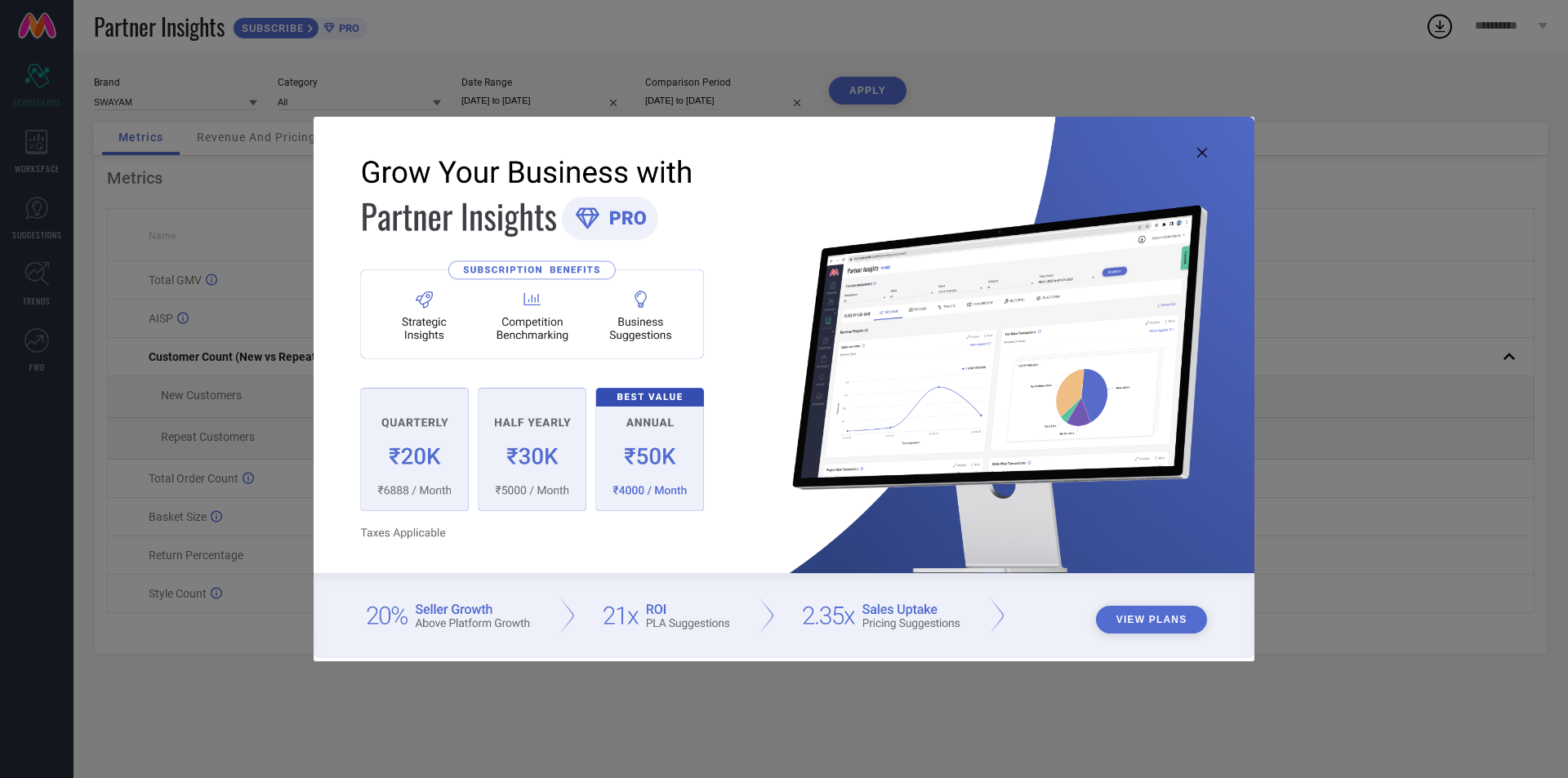
click at [1201, 148] on icon at bounding box center [1201, 152] width 10 height 10
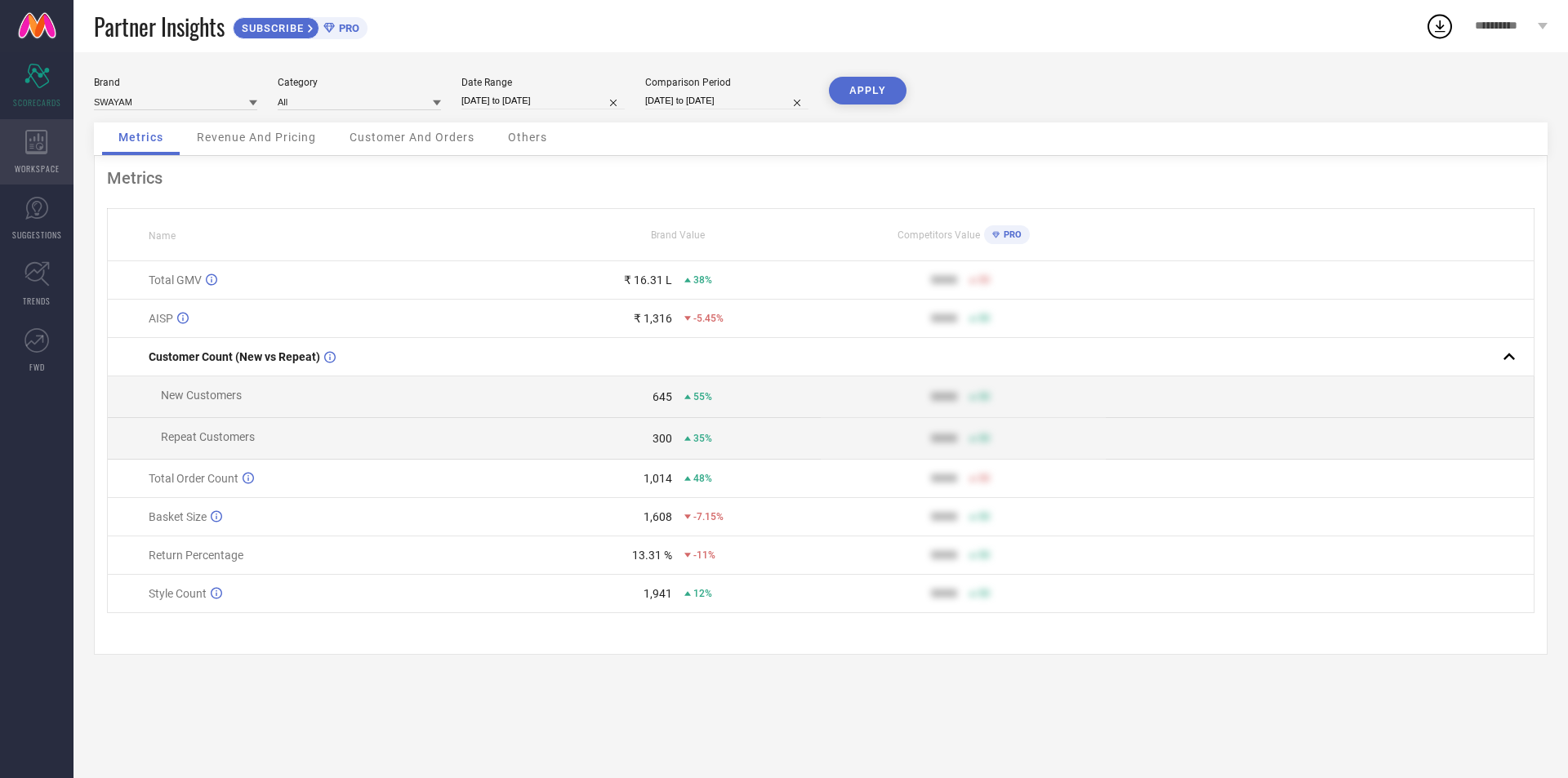
click at [37, 164] on span "WORKSPACE" at bounding box center [36, 169] width 45 height 12
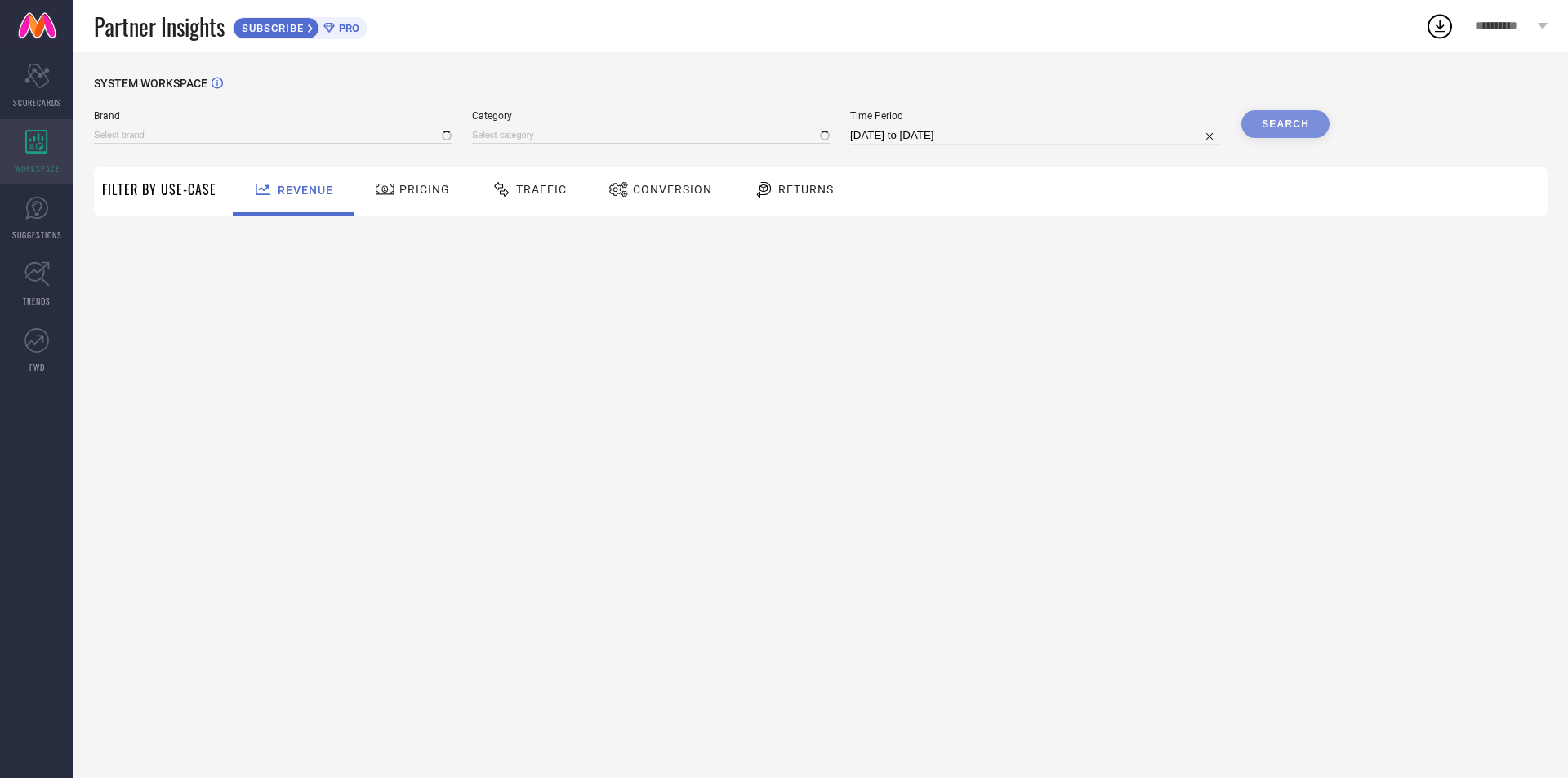
type input "SWAYAM"
type input "All"
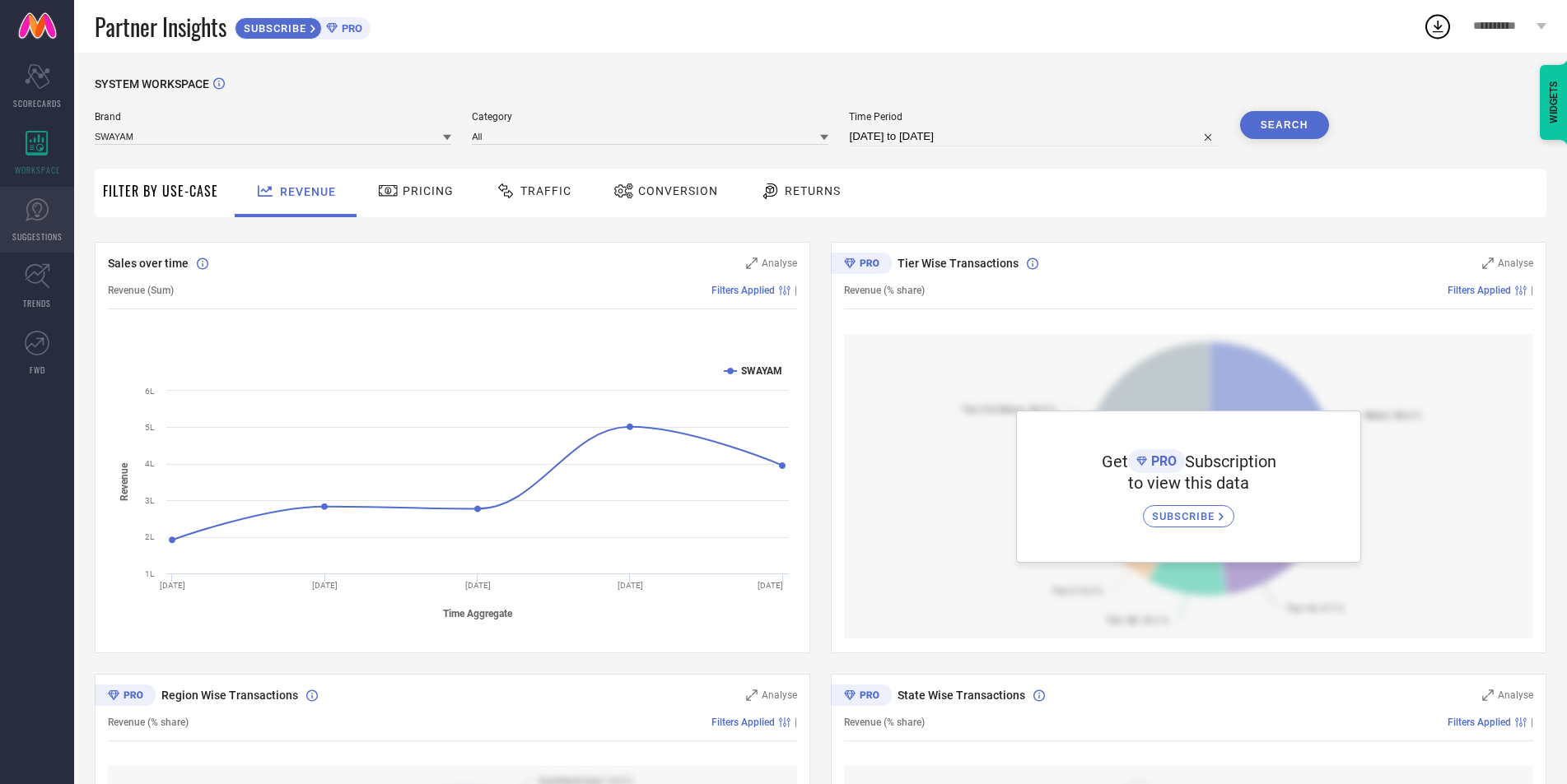
click at [37, 226] on link "SUGGESTIONS" at bounding box center [36, 220] width 74 height 66
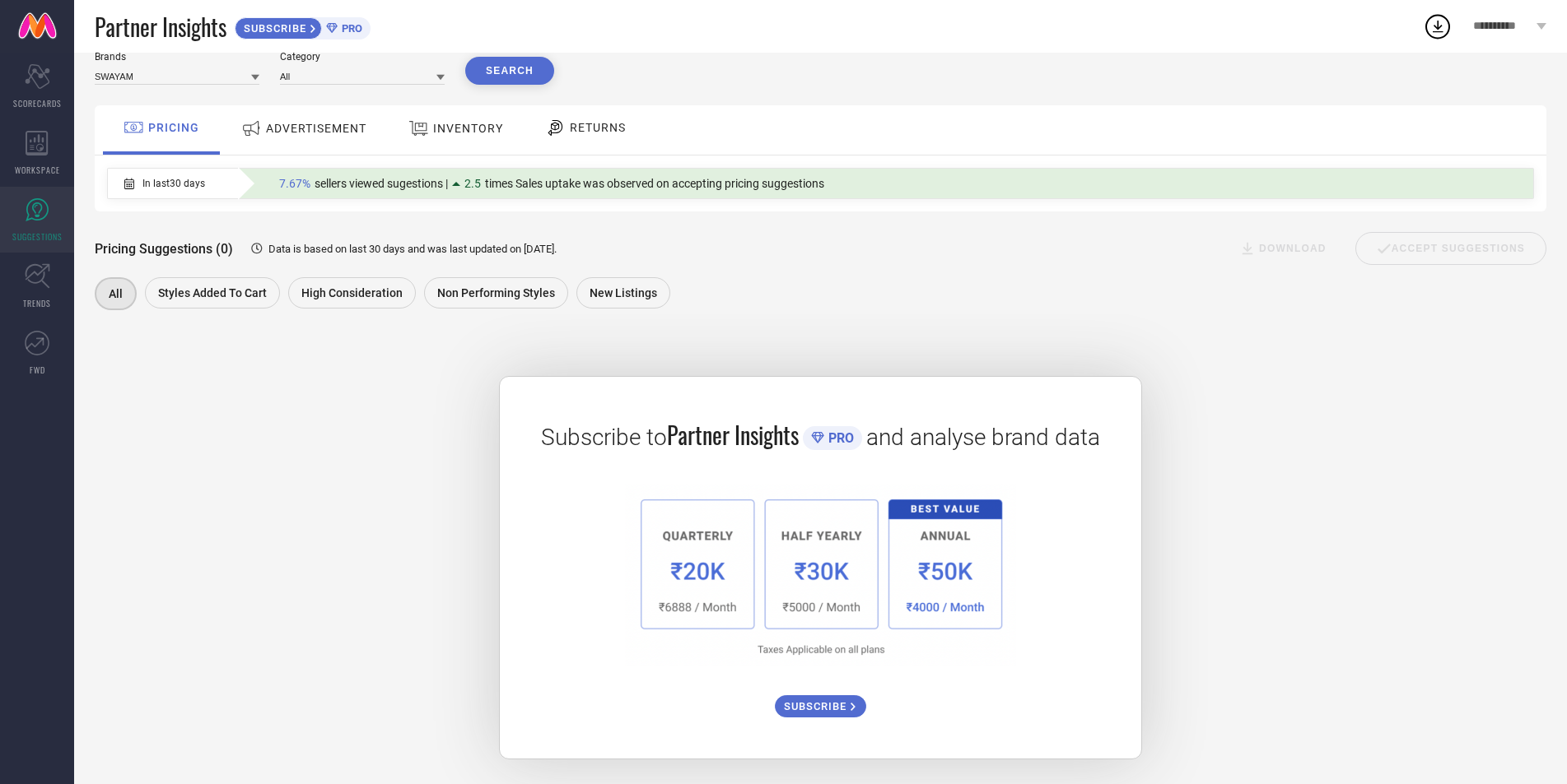
scroll to position [64, 0]
click at [275, 122] on span "ADVERTISEMENT" at bounding box center [316, 129] width 101 height 13
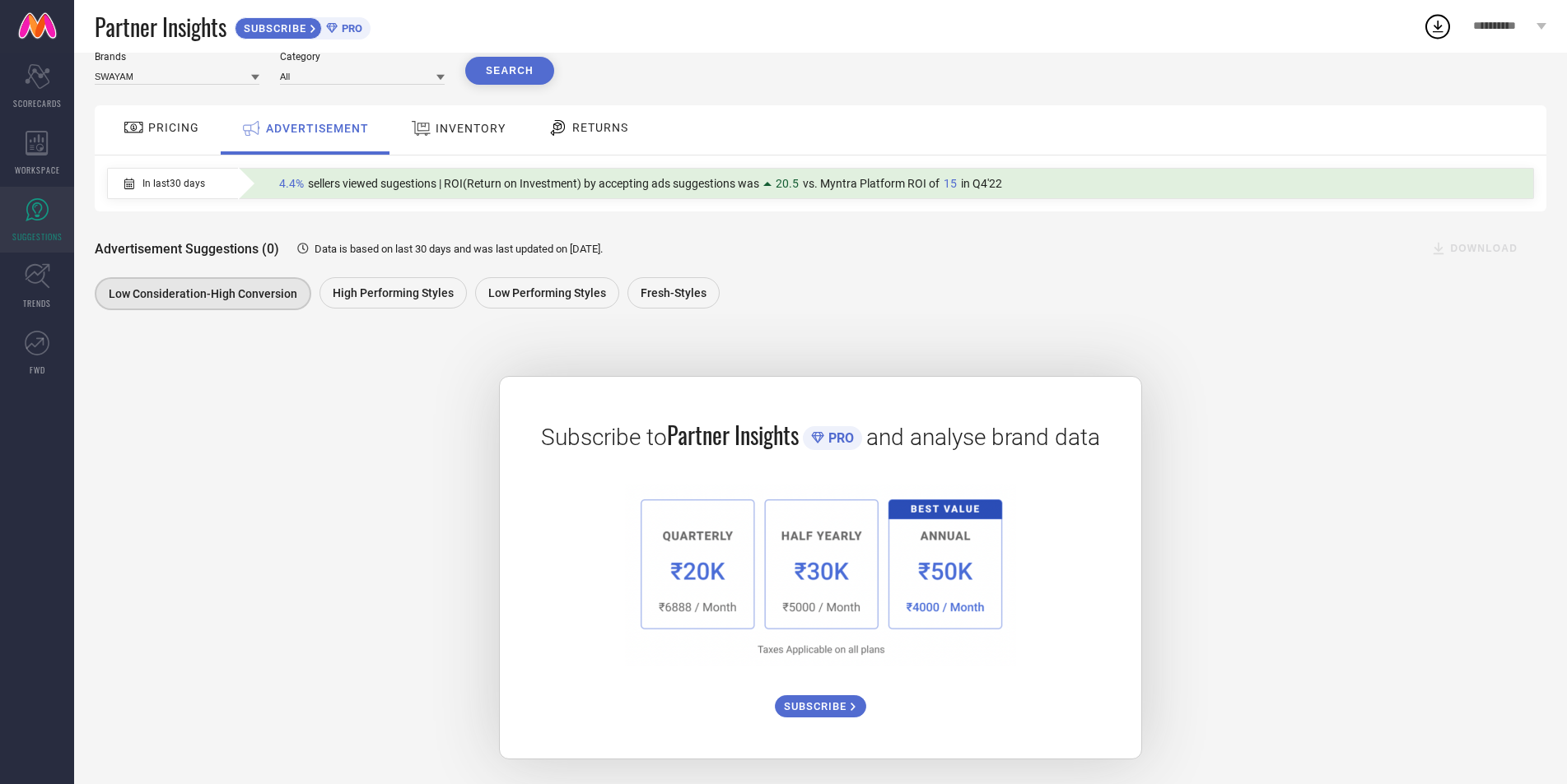
click at [460, 133] on div "INVENTORY" at bounding box center [458, 128] width 103 height 30
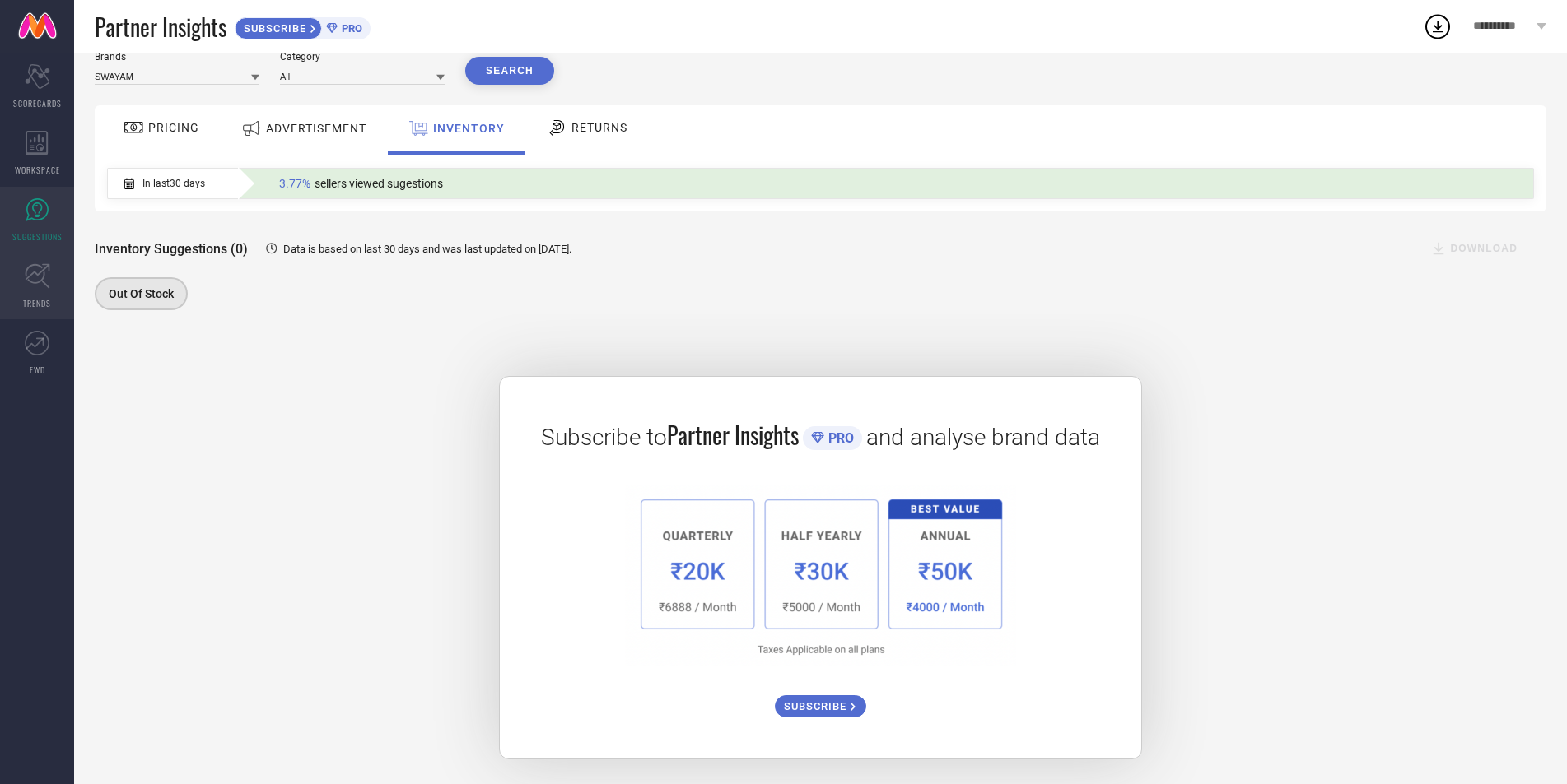
click at [56, 286] on link "TRENDS" at bounding box center [36, 286] width 74 height 66
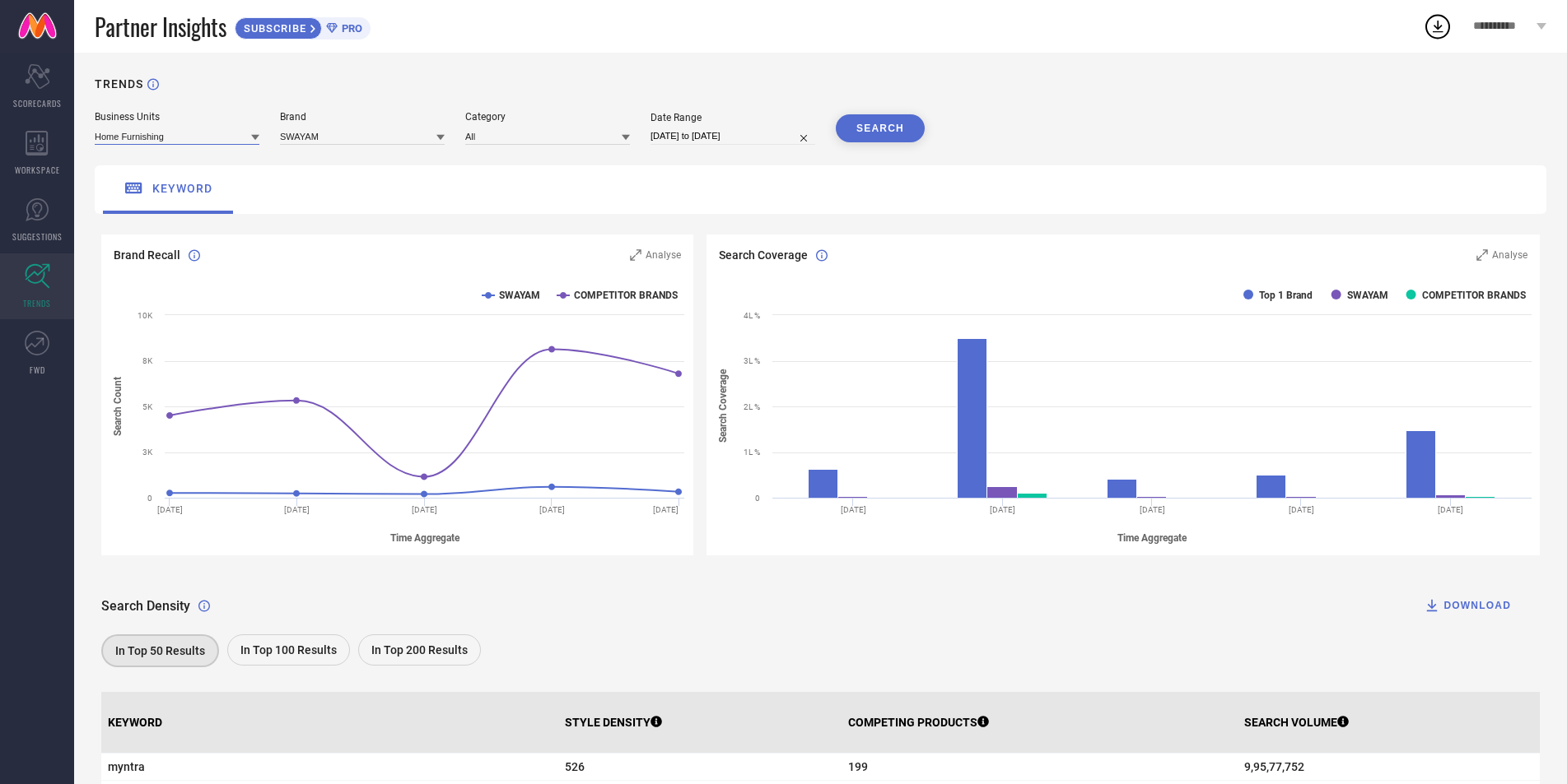
click at [182, 134] on input at bounding box center [178, 136] width 165 height 17
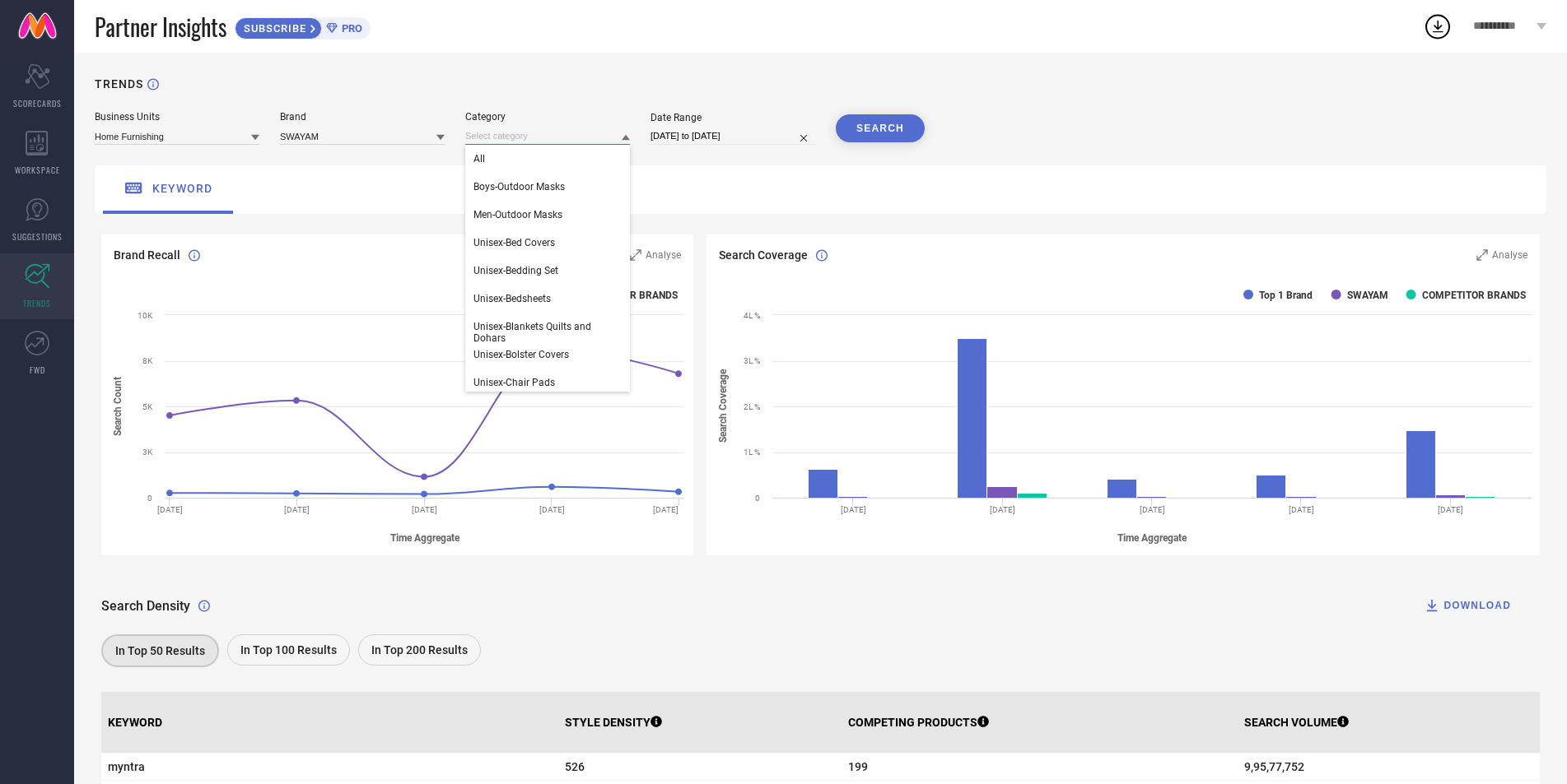
click at [499, 138] on input at bounding box center [548, 136] width 165 height 17
click at [559, 296] on div "Unisex-Bedsheets" at bounding box center [548, 298] width 165 height 28
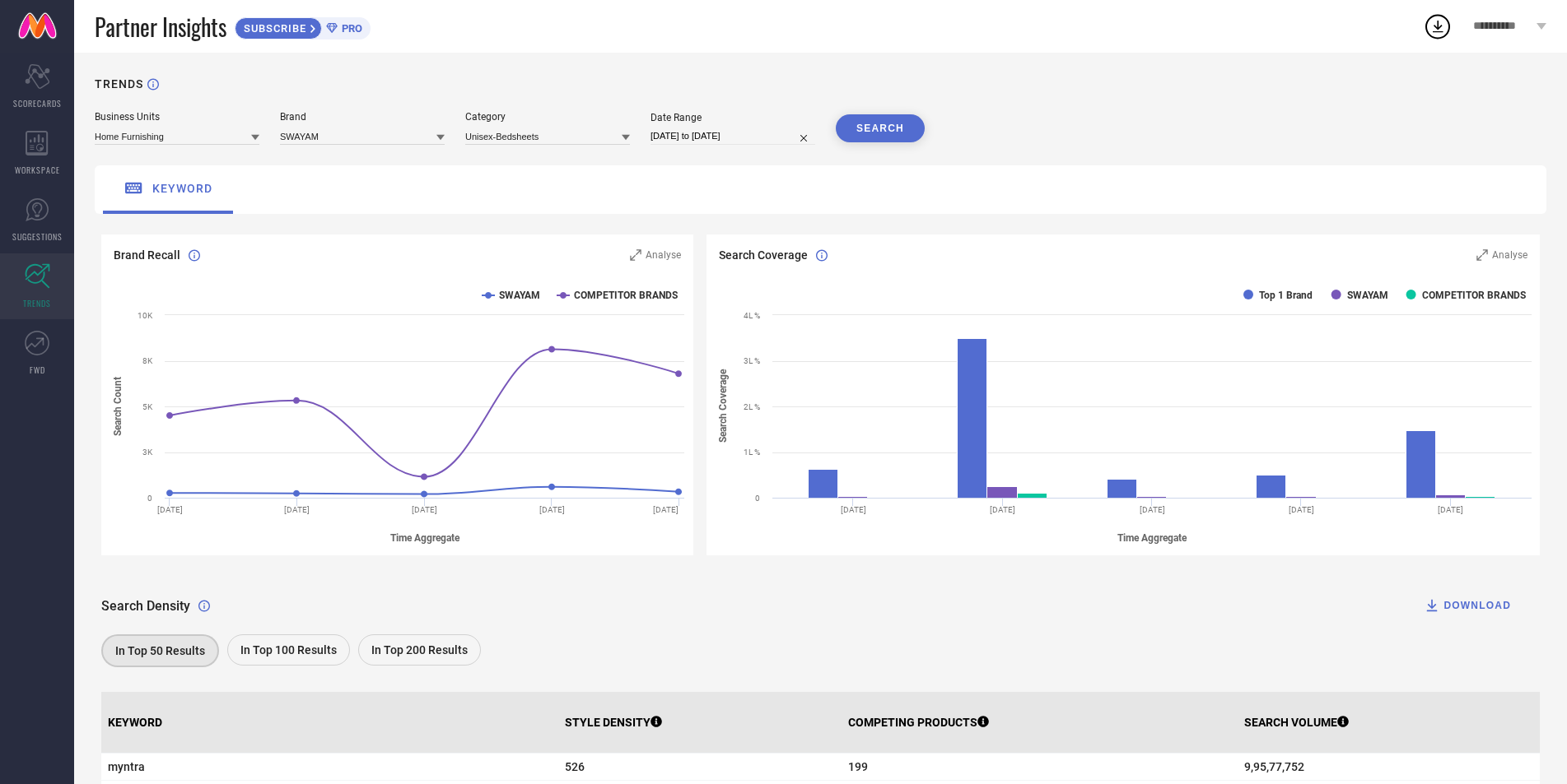
click at [860, 138] on button "SEARCH" at bounding box center [880, 128] width 89 height 28
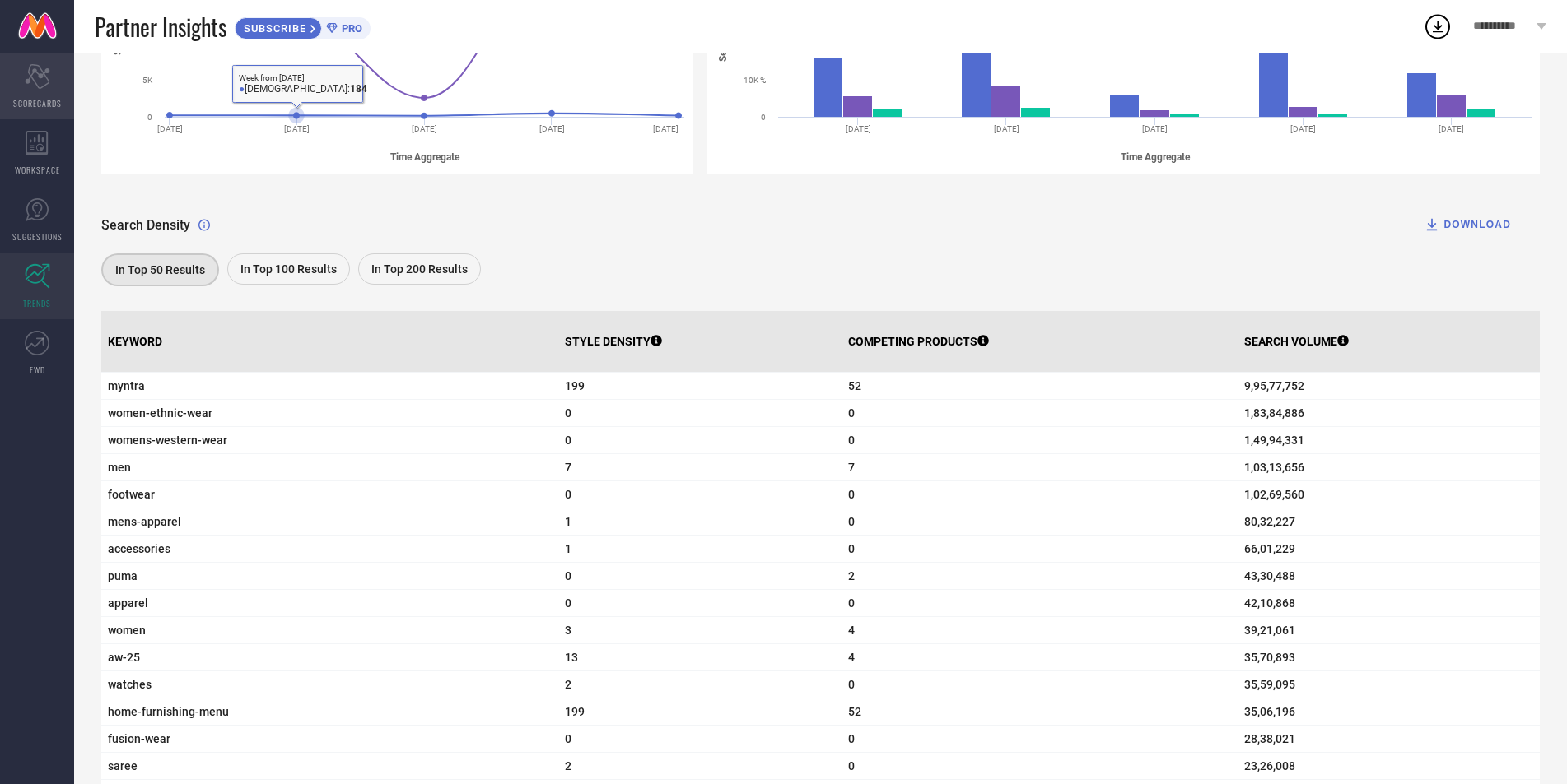
scroll to position [83, 0]
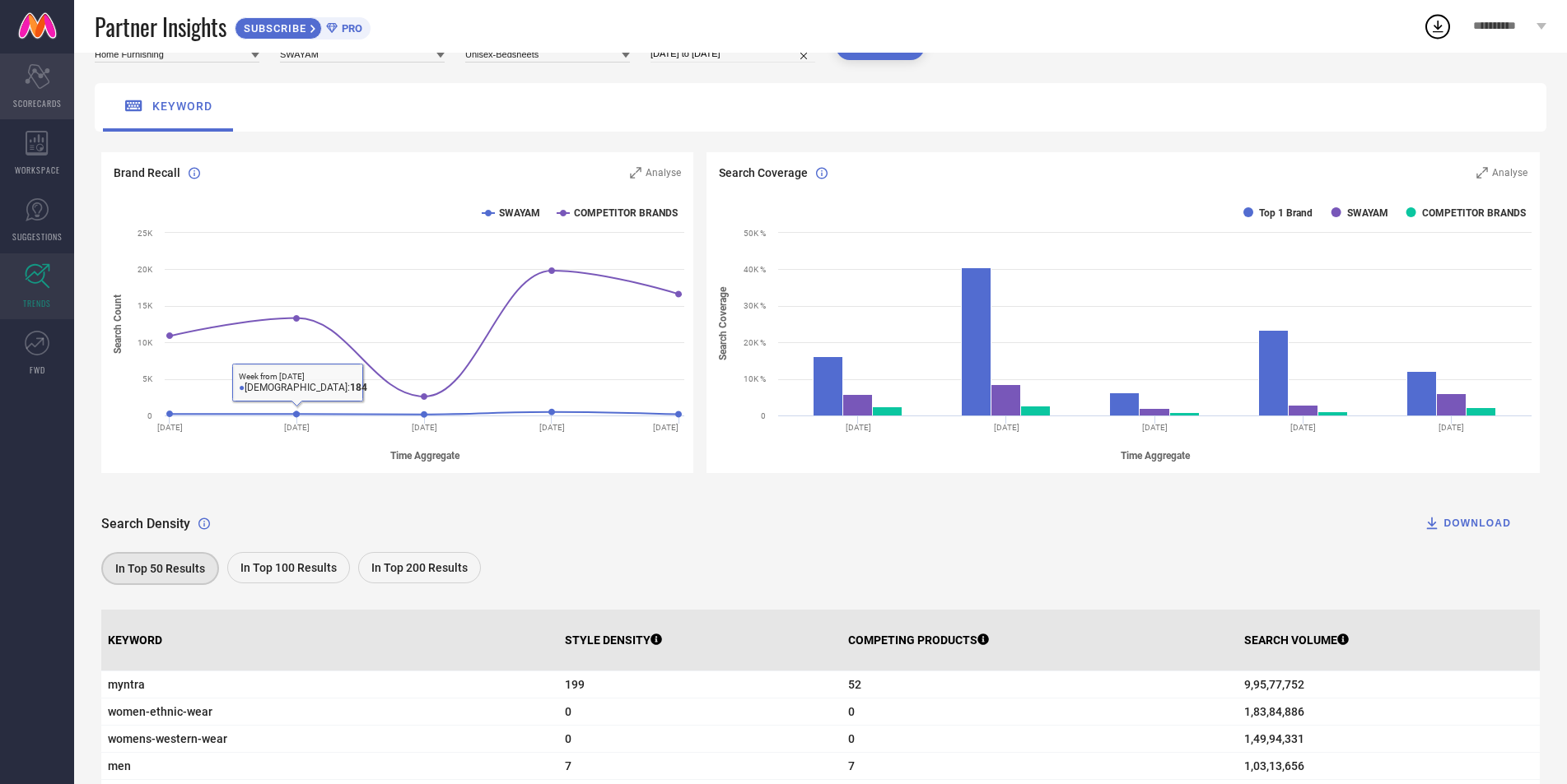
click at [39, 85] on icon "Scorecard" at bounding box center [37, 77] width 26 height 25
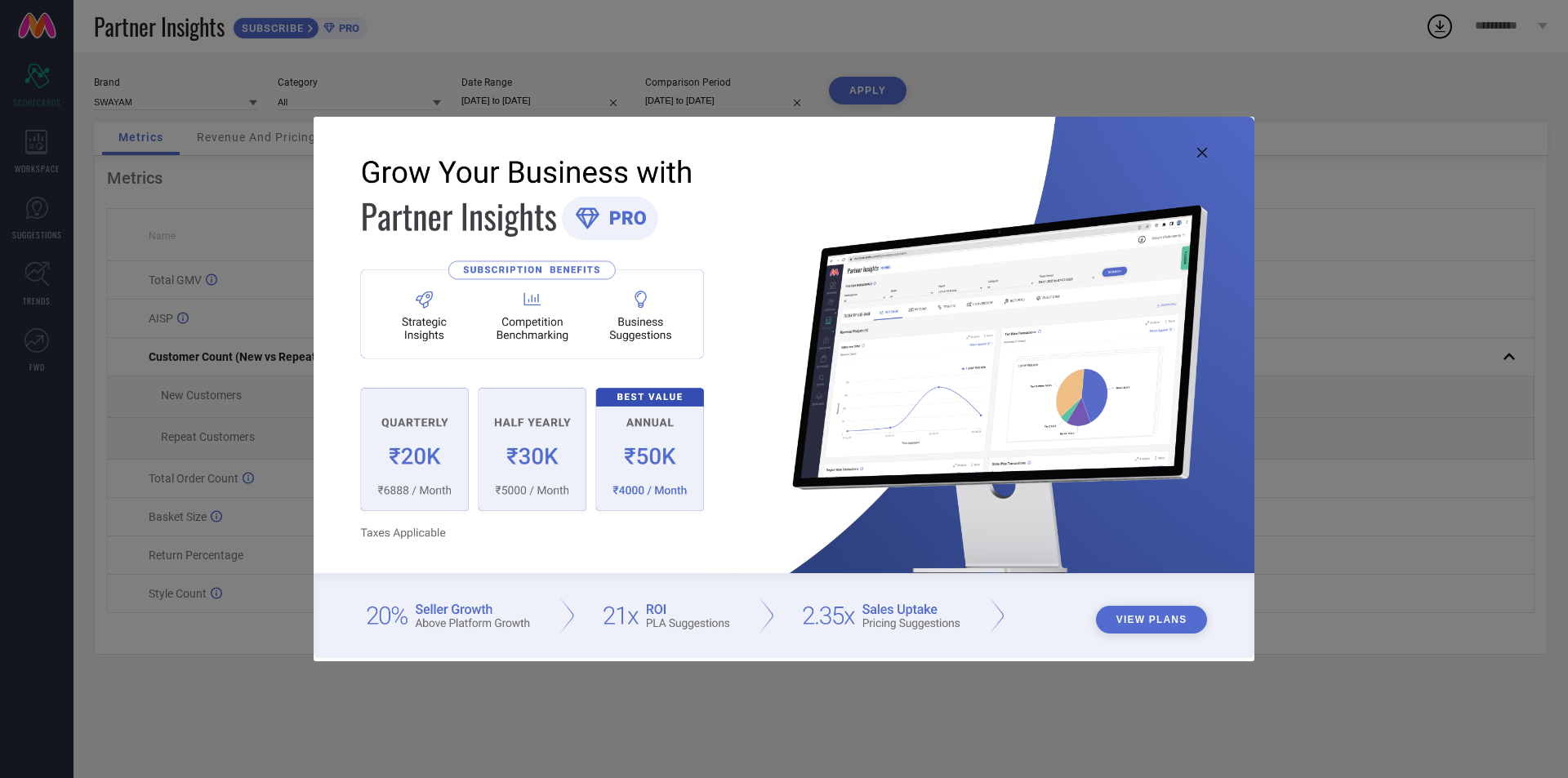
click at [1202, 152] on icon at bounding box center [1201, 152] width 10 height 10
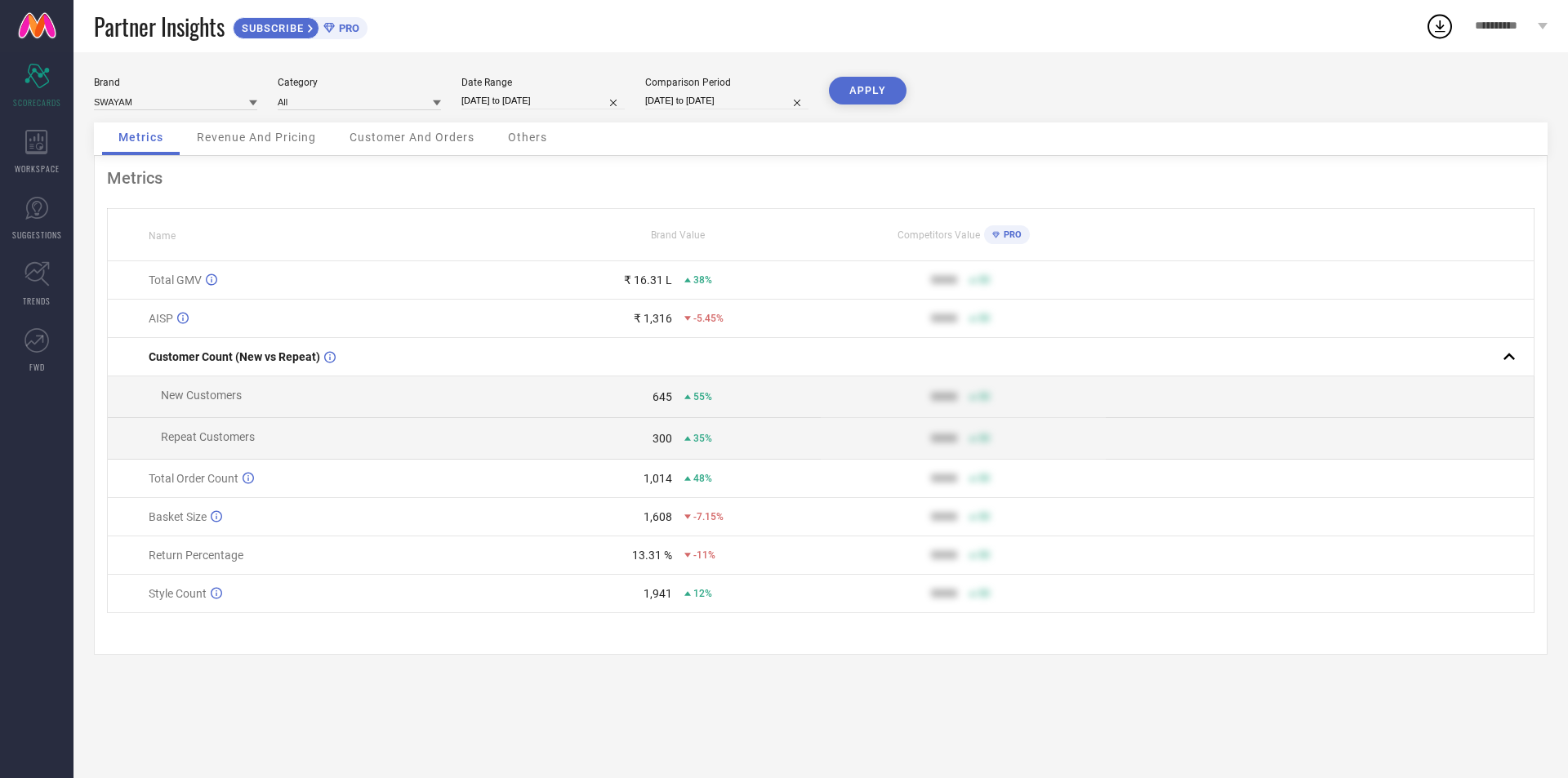
click at [577, 100] on input "[DATE] to [DATE]" at bounding box center [544, 101] width 164 height 17
select select "7"
select select "2025"
select select "8"
select select "2025"
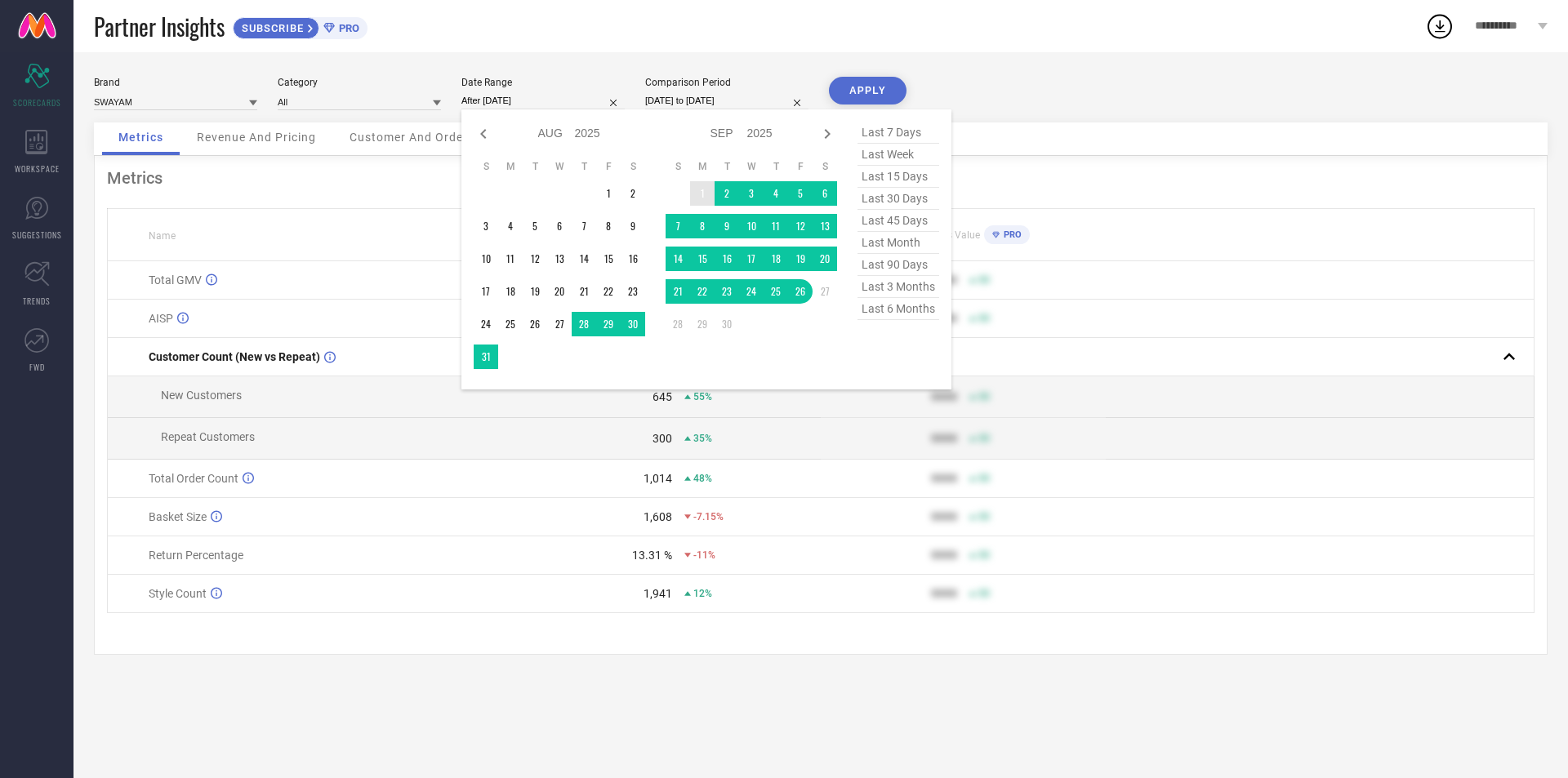
click at [711, 192] on td "1" at bounding box center [703, 193] width 25 height 25
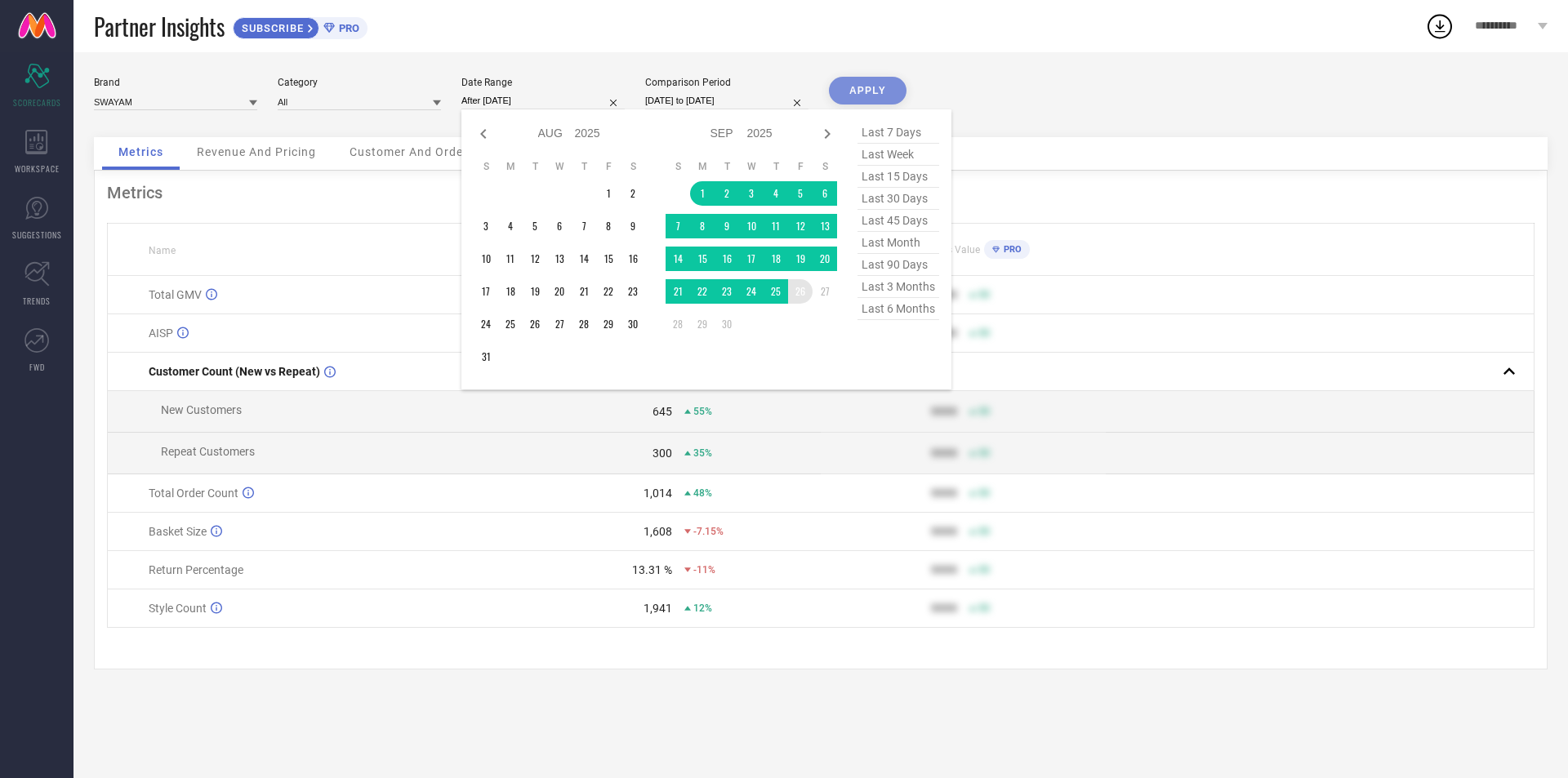
type input "01-09-2025 to 26-09-2025"
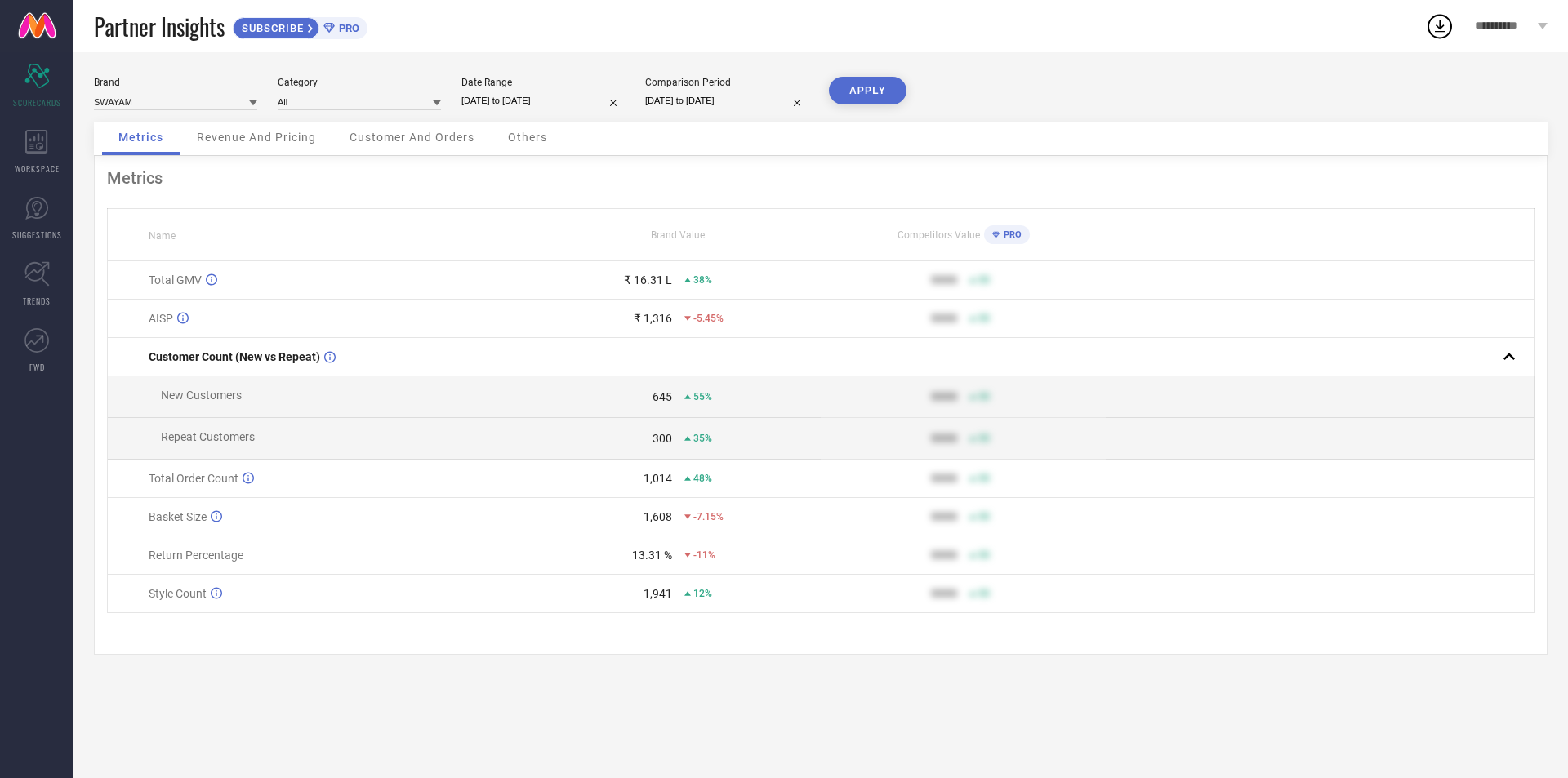
click at [749, 103] on input "[DATE] to [DATE]" at bounding box center [727, 101] width 164 height 17
select select "7"
select select "2024"
select select "8"
select select "2024"
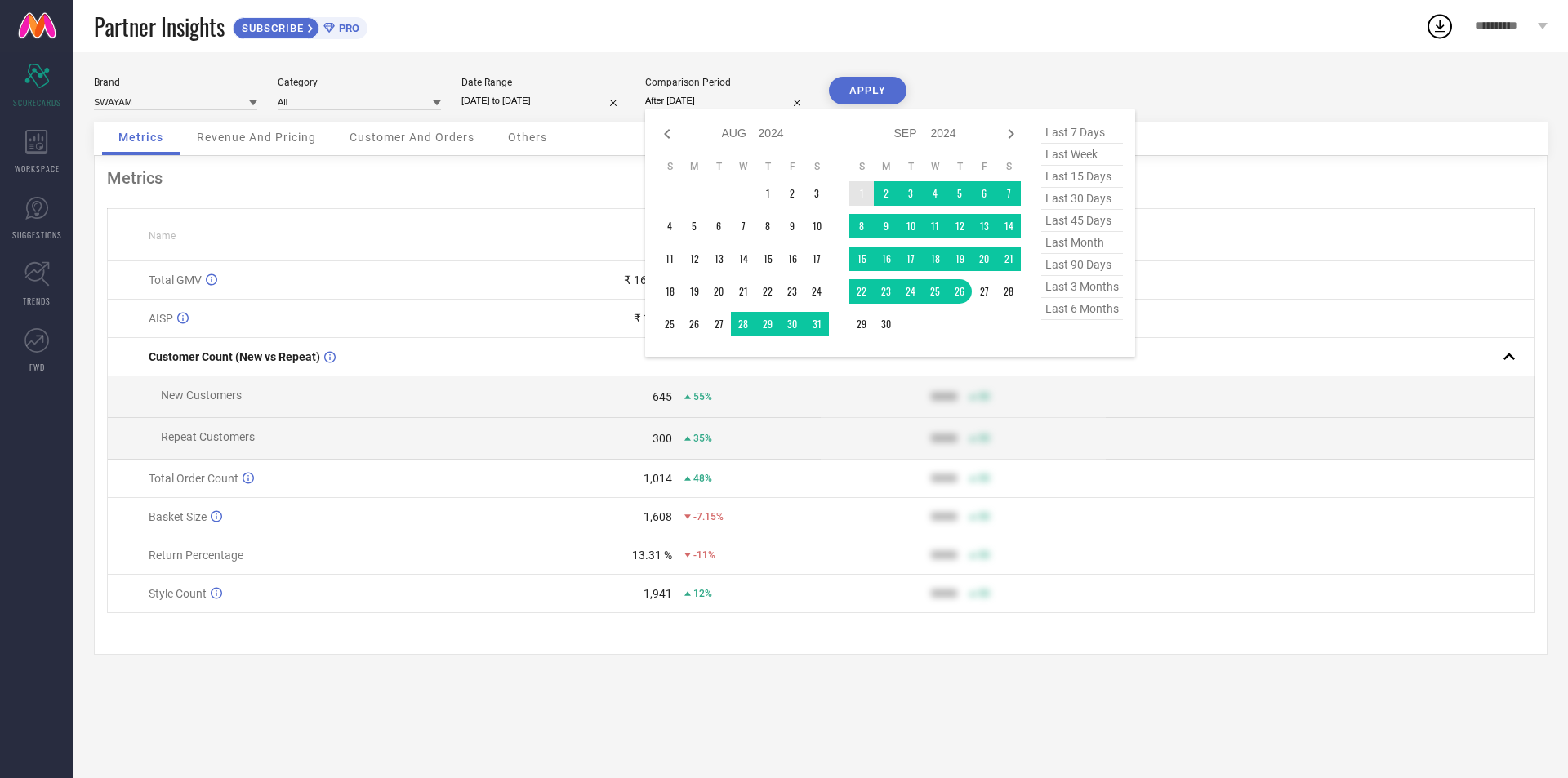
click at [864, 193] on td "1" at bounding box center [862, 193] width 25 height 25
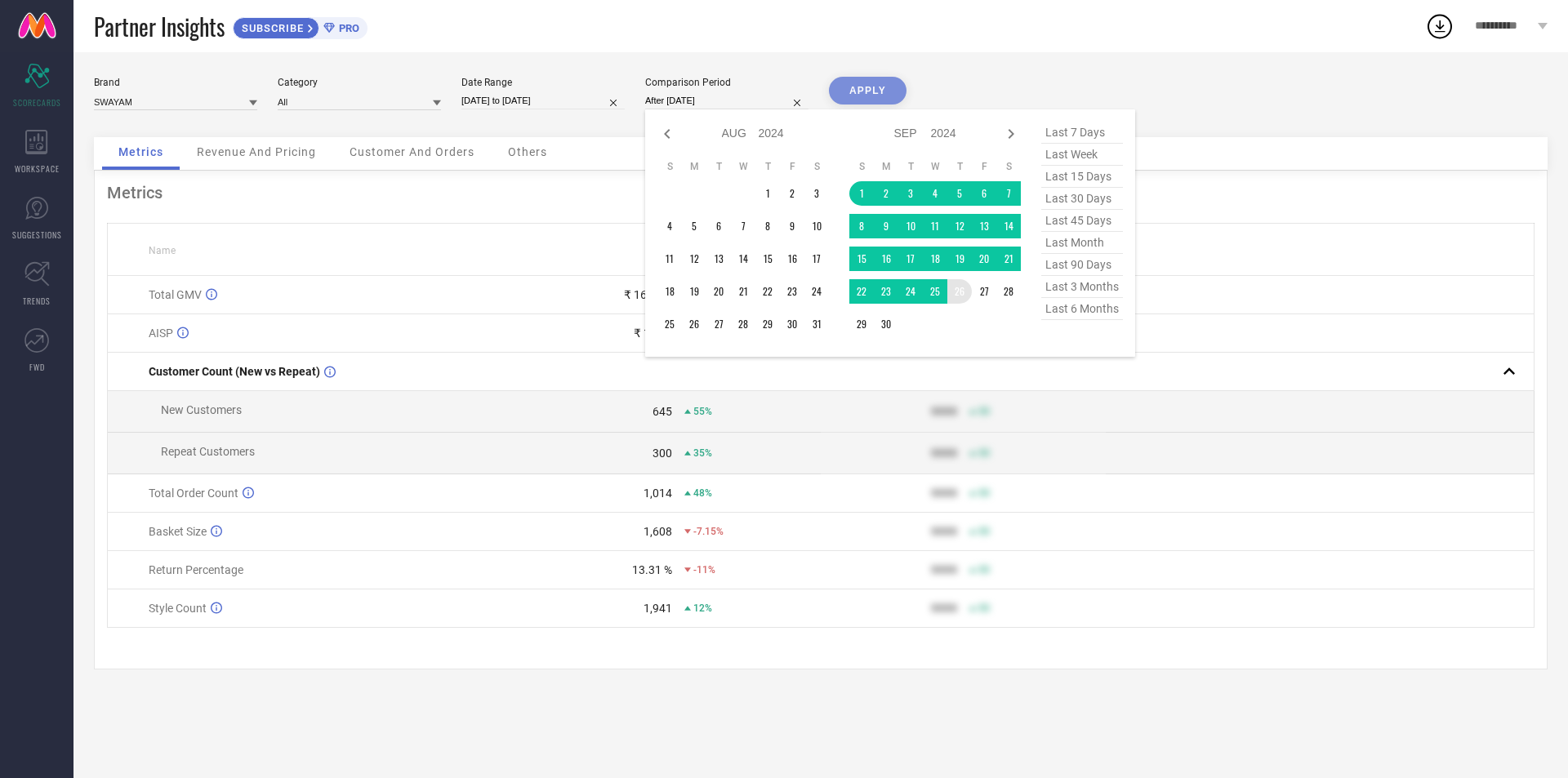
type input "01-09-2024 to 26-09-2024"
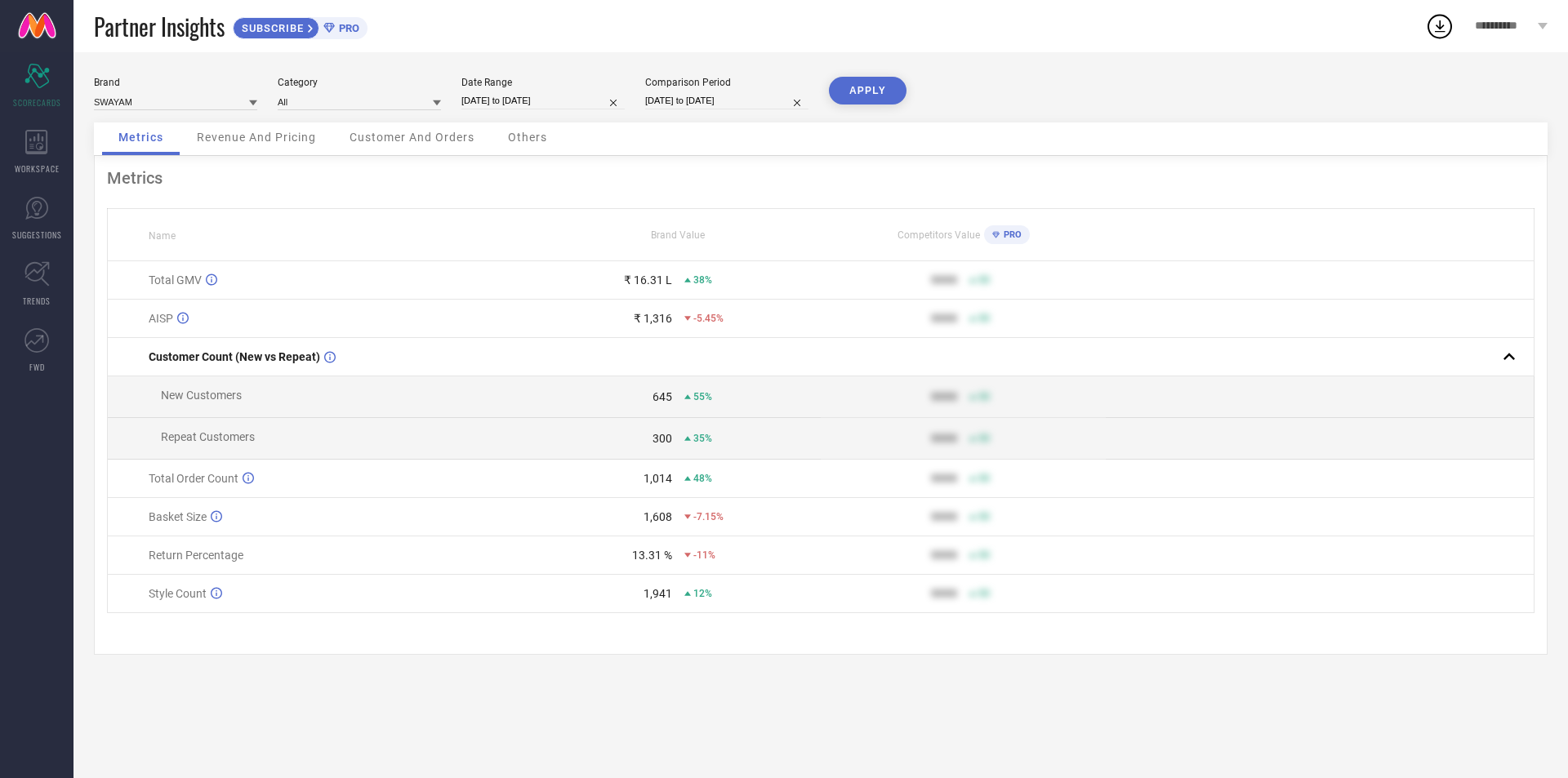
click at [887, 87] on button "APPLY" at bounding box center [867, 90] width 77 height 28
